Goal: Transaction & Acquisition: Purchase product/service

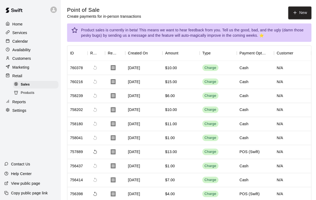
click at [304, 15] on button "New" at bounding box center [298, 12] width 23 height 13
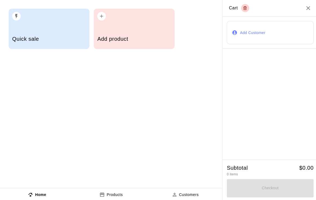
click at [127, 31] on div "Add product" at bounding box center [133, 39] width 73 height 19
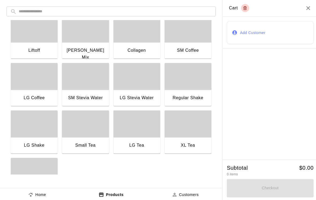
scroll to position [388, 0]
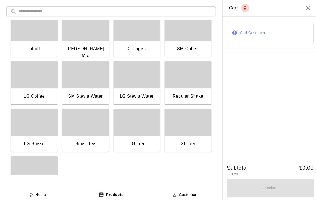
click at [82, 80] on div "button" at bounding box center [85, 74] width 47 height 27
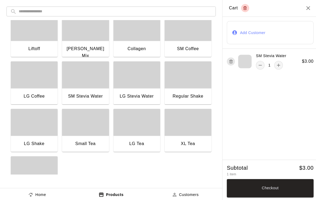
click at [82, 80] on div "button" at bounding box center [85, 74] width 47 height 27
click at [88, 78] on div "button" at bounding box center [85, 74] width 47 height 27
click at [259, 63] on icon "remove" at bounding box center [258, 64] width 5 height 5
click at [229, 59] on icon "button" at bounding box center [230, 61] width 4 height 6
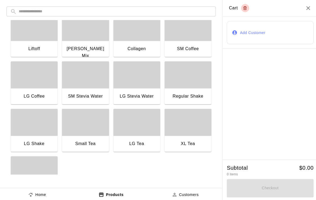
click at [306, 8] on icon "Close" at bounding box center [306, 8] width 6 height 6
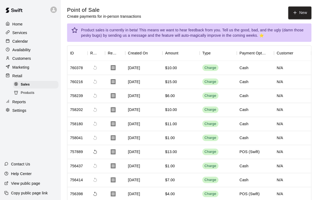
click at [297, 15] on button "New" at bounding box center [298, 12] width 23 height 13
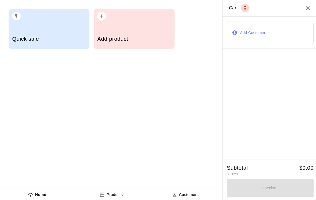
click at [60, 35] on div "Quick sale" at bounding box center [48, 39] width 73 height 19
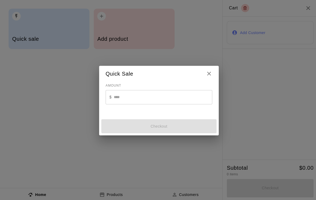
click at [150, 95] on input "text" at bounding box center [162, 97] width 98 height 14
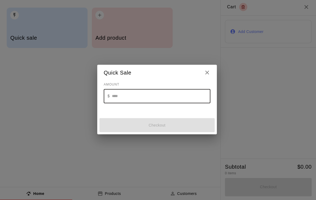
type input "*"
click at [207, 70] on icon "Close" at bounding box center [208, 73] width 6 height 6
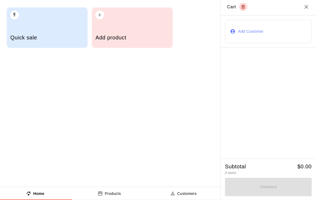
click at [141, 28] on div "Add product" at bounding box center [133, 29] width 80 height 40
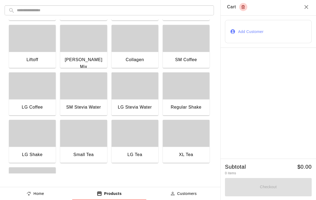
scroll to position [378, 0]
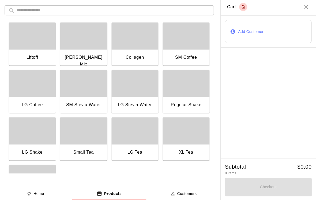
click at [81, 94] on div "button" at bounding box center [85, 83] width 47 height 27
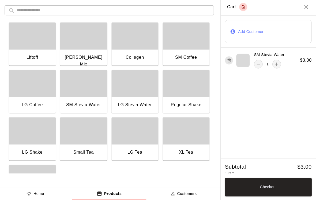
click at [273, 63] on button "add" at bounding box center [277, 65] width 9 height 9
click at [273, 62] on button "add" at bounding box center [277, 65] width 9 height 9
click at [274, 64] on icon "add" at bounding box center [276, 64] width 5 height 5
click at [256, 63] on icon "remove" at bounding box center [258, 64] width 5 height 5
click at [228, 59] on icon "button" at bounding box center [230, 61] width 4 height 6
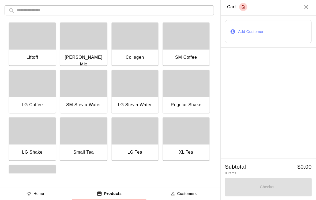
click at [306, 5] on icon "Close" at bounding box center [306, 8] width 6 height 6
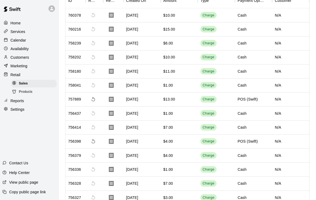
scroll to position [0, 0]
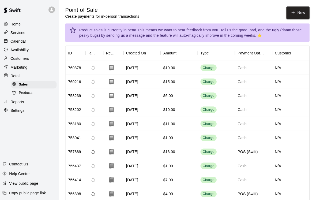
click at [301, 12] on button "New" at bounding box center [298, 12] width 23 height 13
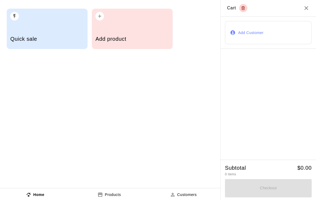
click at [61, 35] on div "Quick sale" at bounding box center [48, 39] width 73 height 19
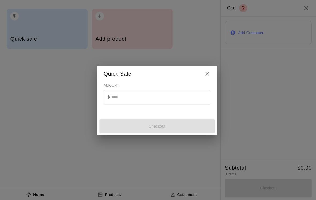
click at [141, 95] on input "text" at bounding box center [162, 97] width 98 height 14
click at [127, 95] on input "text" at bounding box center [162, 97] width 98 height 14
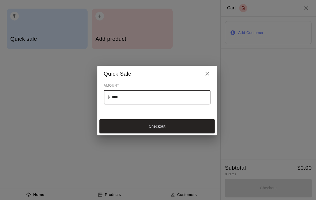
type input "*****"
click at [159, 123] on button "Checkout" at bounding box center [158, 125] width 115 height 14
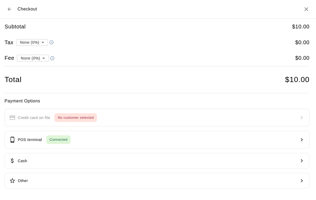
click at [99, 159] on button "Cash" at bounding box center [157, 160] width 303 height 16
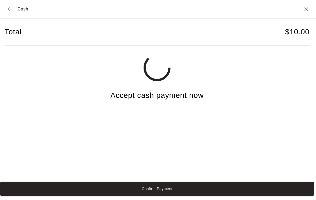
click at [214, 195] on button "Confirm Payment" at bounding box center [158, 188] width 312 height 14
